Goal: Task Accomplishment & Management: Manage account settings

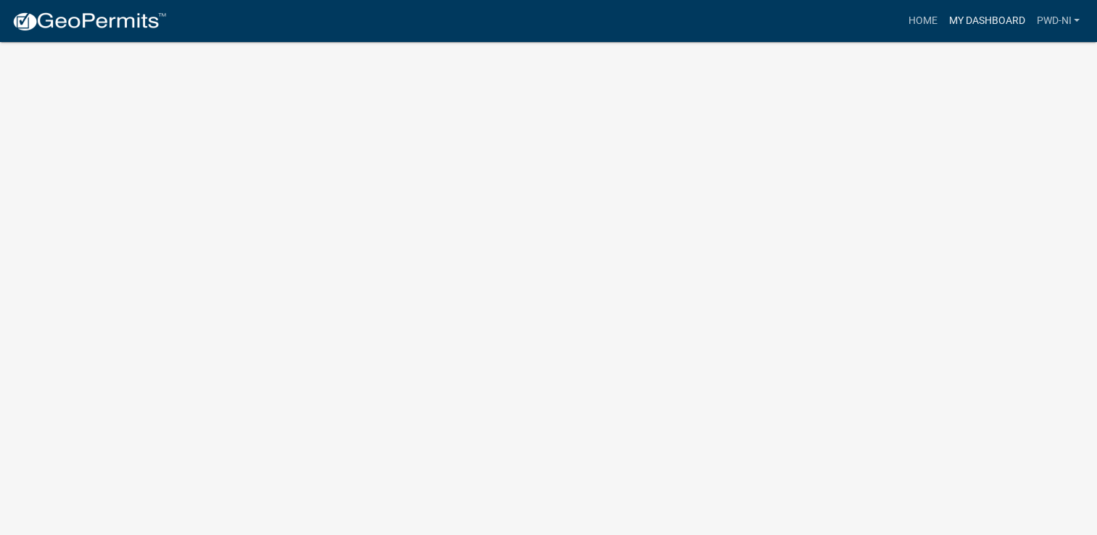
click at [981, 22] on link "My Dashboard" at bounding box center [986, 21] width 88 height 28
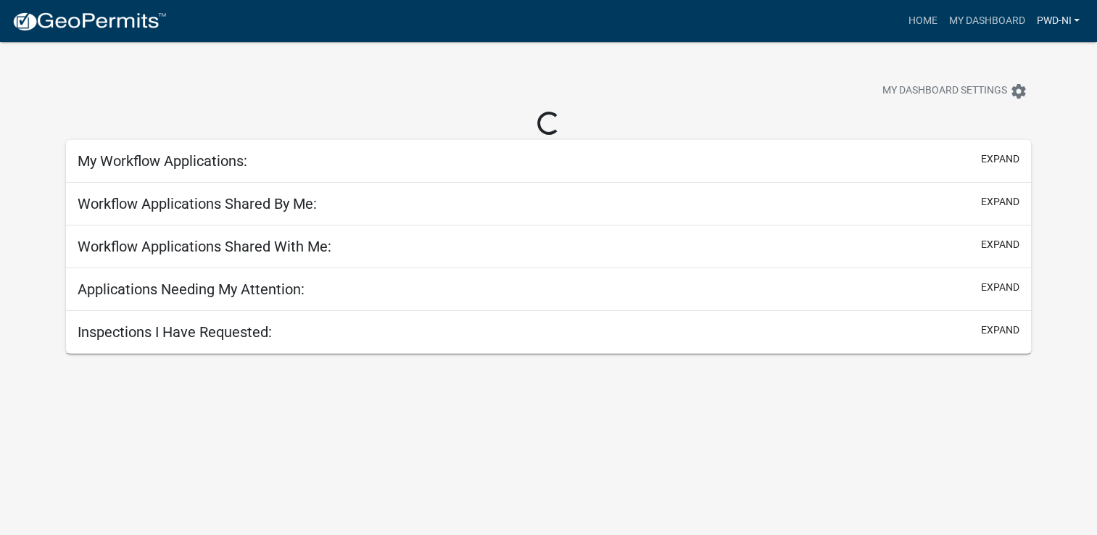
click at [1041, 19] on link "PWD-NI" at bounding box center [1057, 21] width 55 height 28
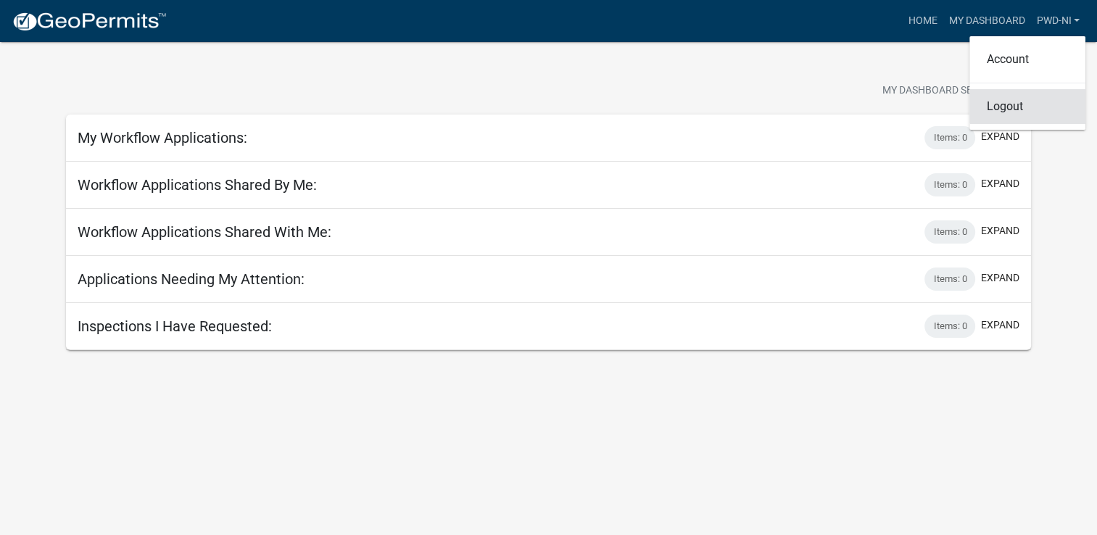
click at [1006, 110] on link "Logout" at bounding box center [1027, 106] width 116 height 35
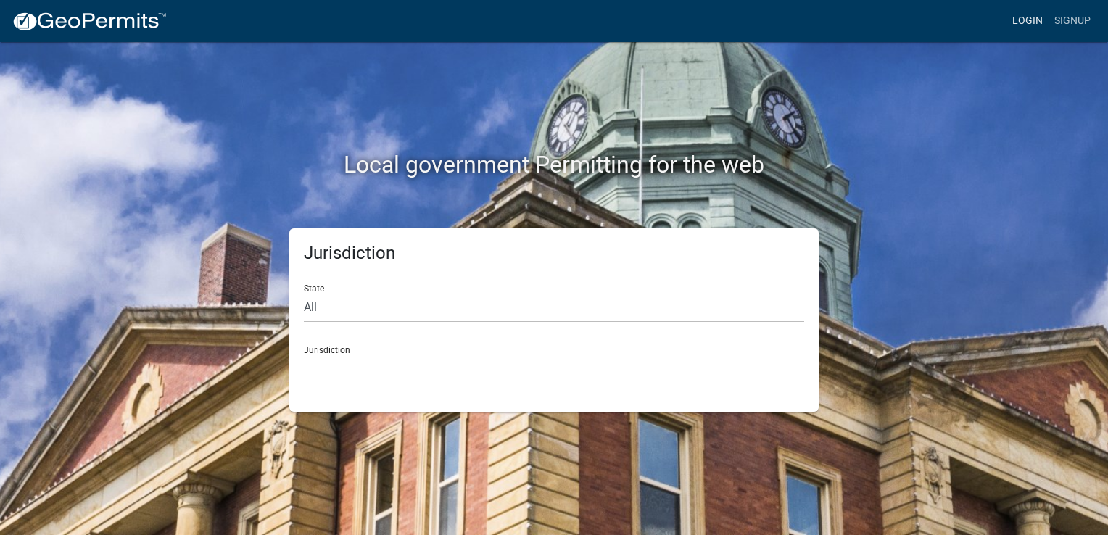
click at [1027, 27] on link "Login" at bounding box center [1027, 21] width 42 height 28
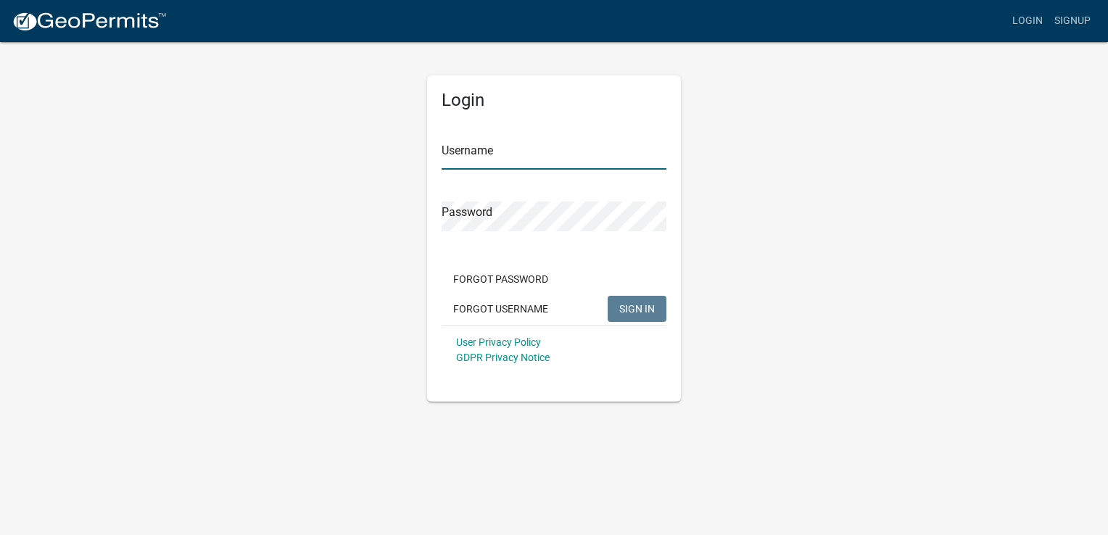
type input "PWD-NI"
click at [497, 156] on input "PWD-NI" at bounding box center [553, 155] width 225 height 30
drag, startPoint x: 497, startPoint y: 156, endPoint x: 415, endPoint y: 165, distance: 82.5
click at [415, 165] on div "Login Username PWD-NI Password Forgot Password Forgot Username SIGN IN User Pri…" at bounding box center [554, 221] width 826 height 361
click at [632, 307] on span "SIGN IN" at bounding box center [637, 308] width 36 height 12
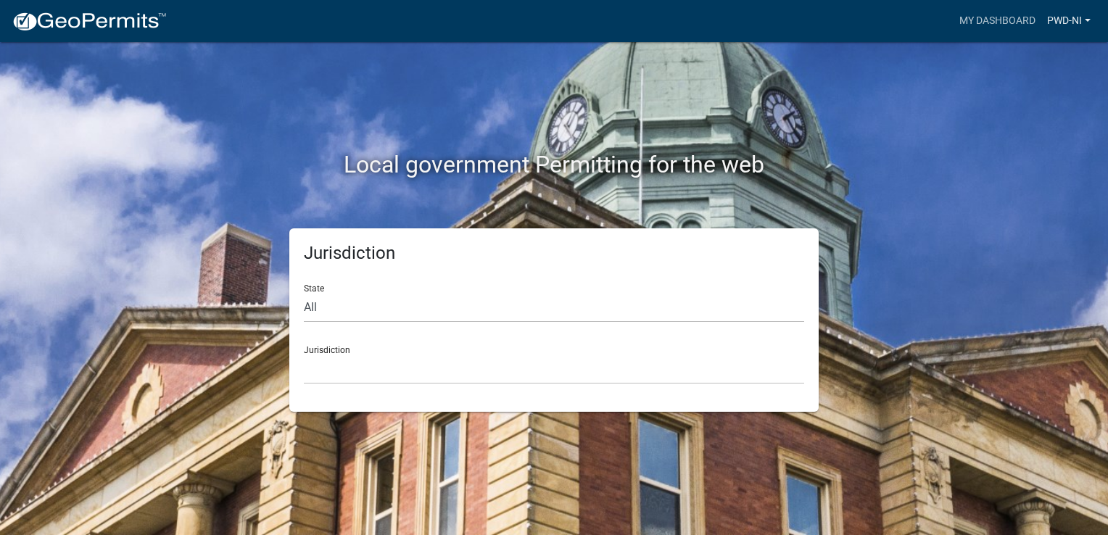
click at [1071, 26] on link "PWD-NI" at bounding box center [1068, 21] width 55 height 28
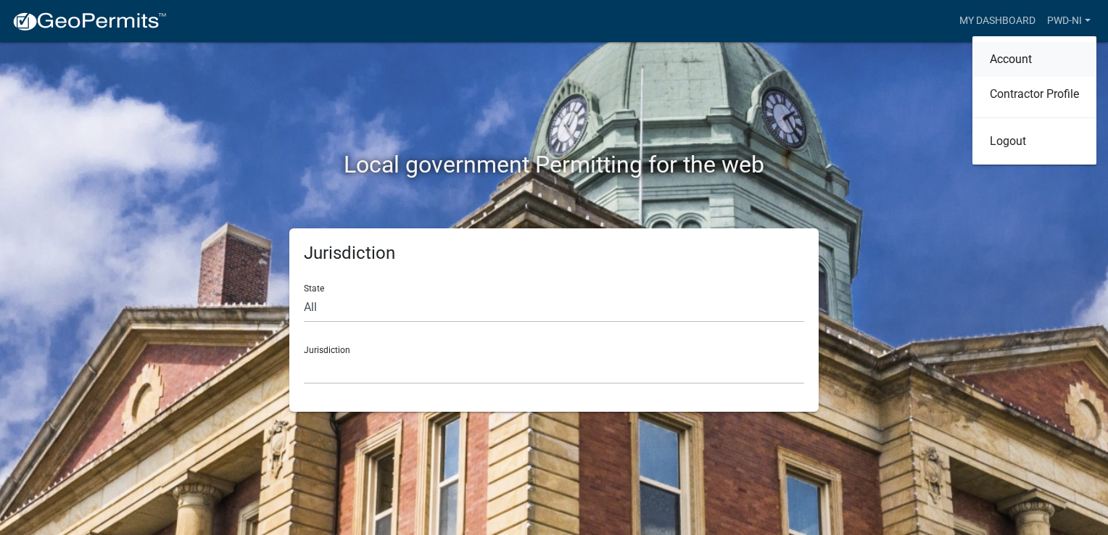
click at [1034, 63] on link "Account" at bounding box center [1034, 59] width 124 height 35
